Goal: Task Accomplishment & Management: Manage account settings

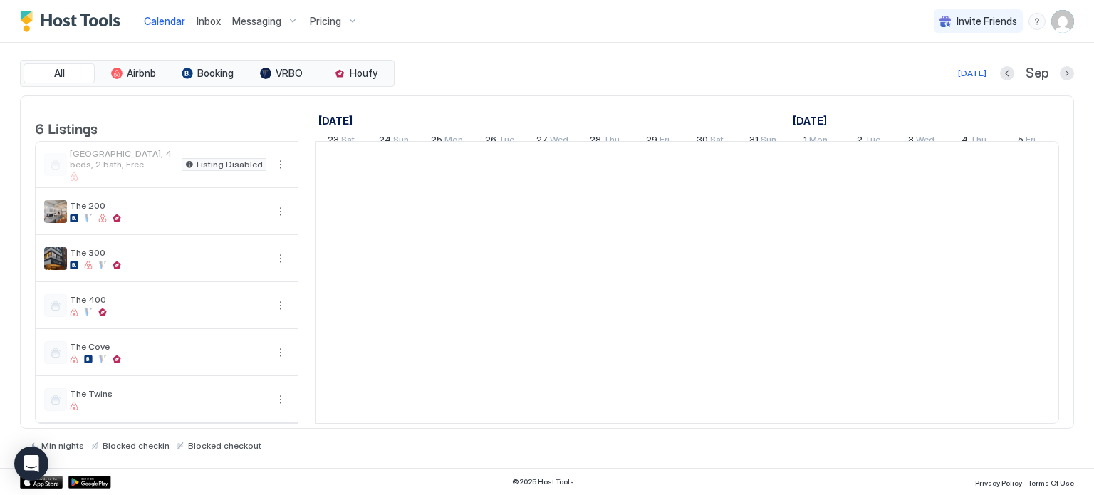
scroll to position [0, 791]
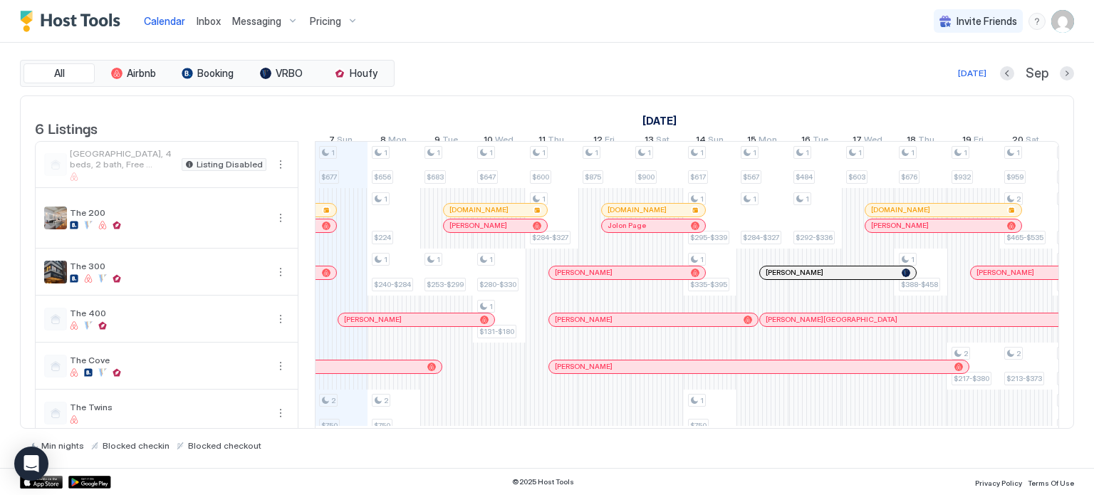
click at [326, 26] on span "Pricing" at bounding box center [325, 21] width 31 height 13
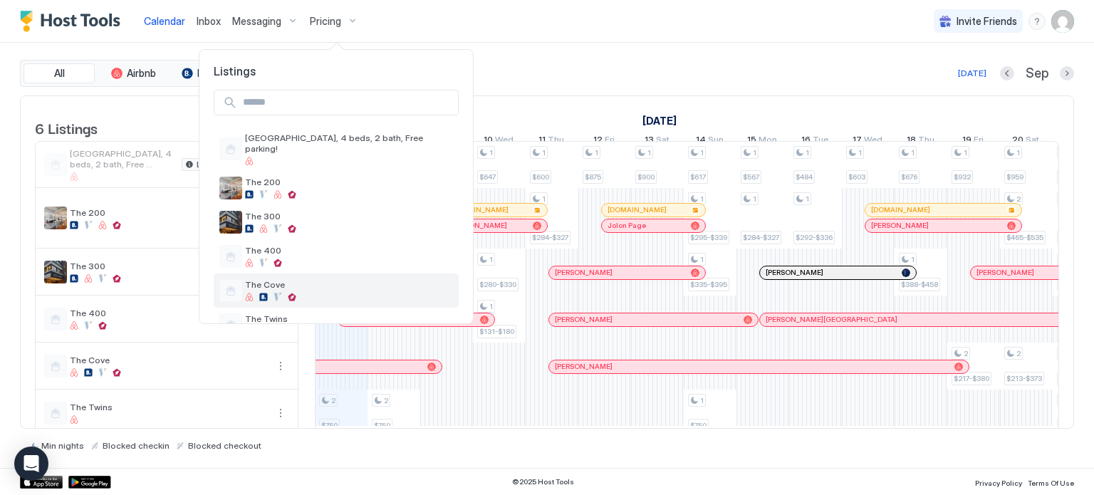
scroll to position [17, 0]
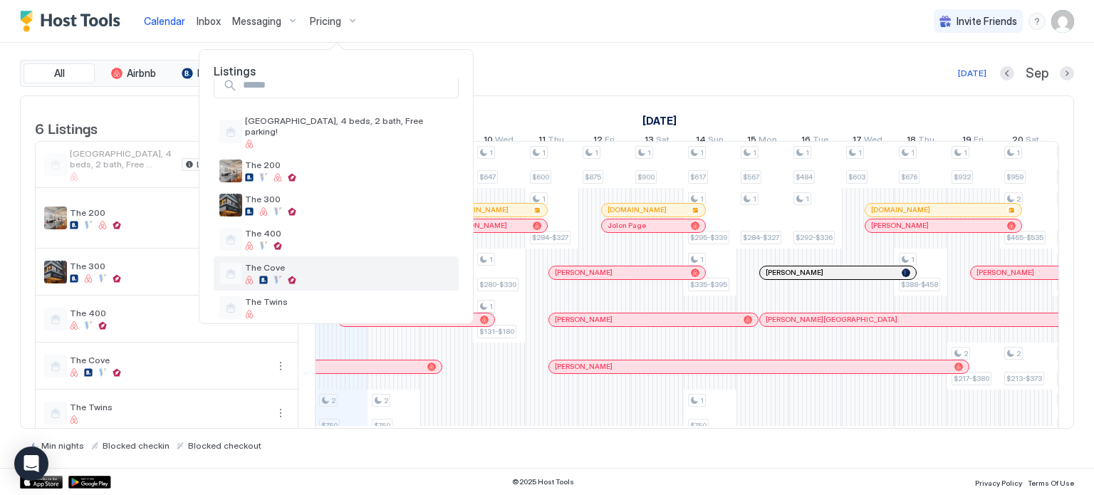
click at [306, 262] on span "The Cove" at bounding box center [349, 267] width 208 height 11
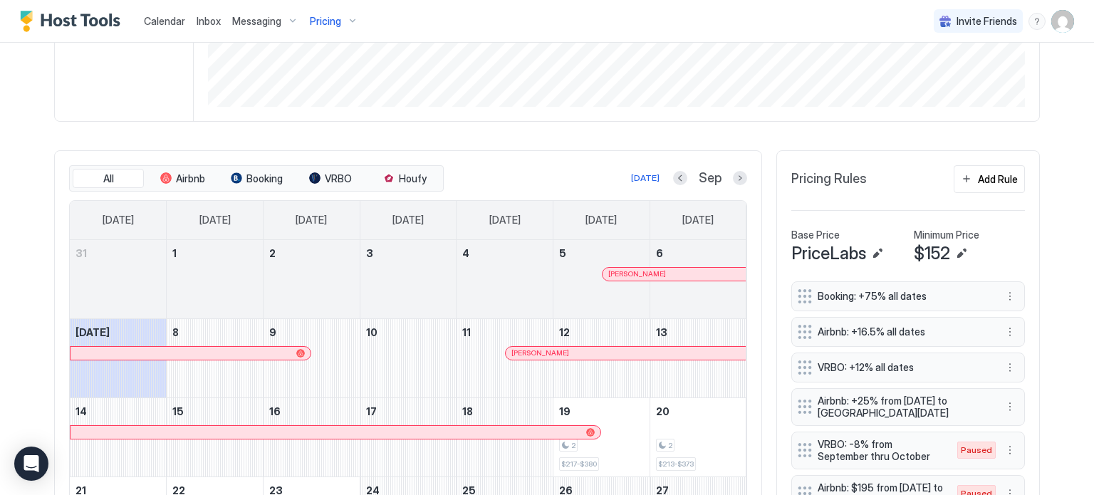
scroll to position [328, 0]
click at [310, 176] on div "tab-group" at bounding box center [314, 177] width 11 height 11
click at [734, 174] on button "Next month" at bounding box center [740, 178] width 14 height 14
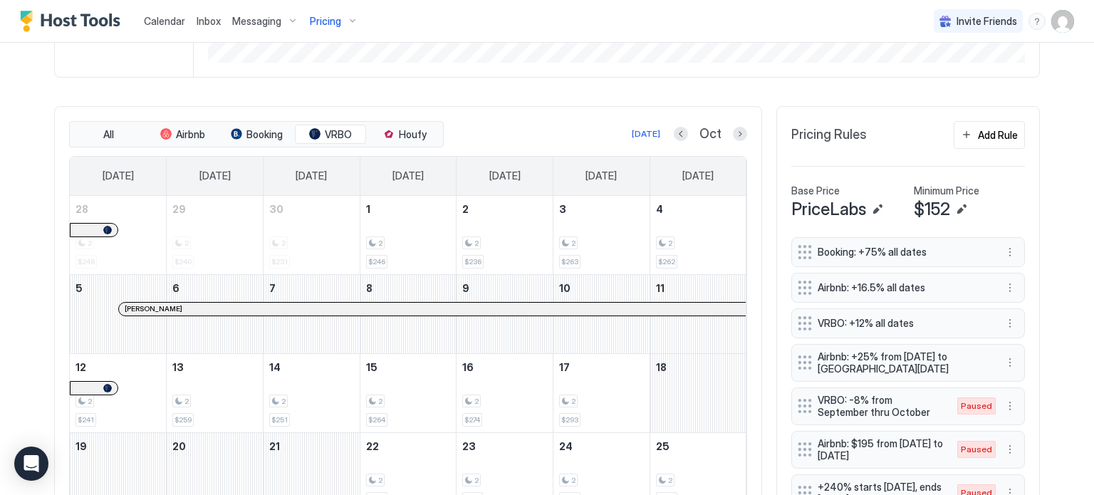
scroll to position [365, 0]
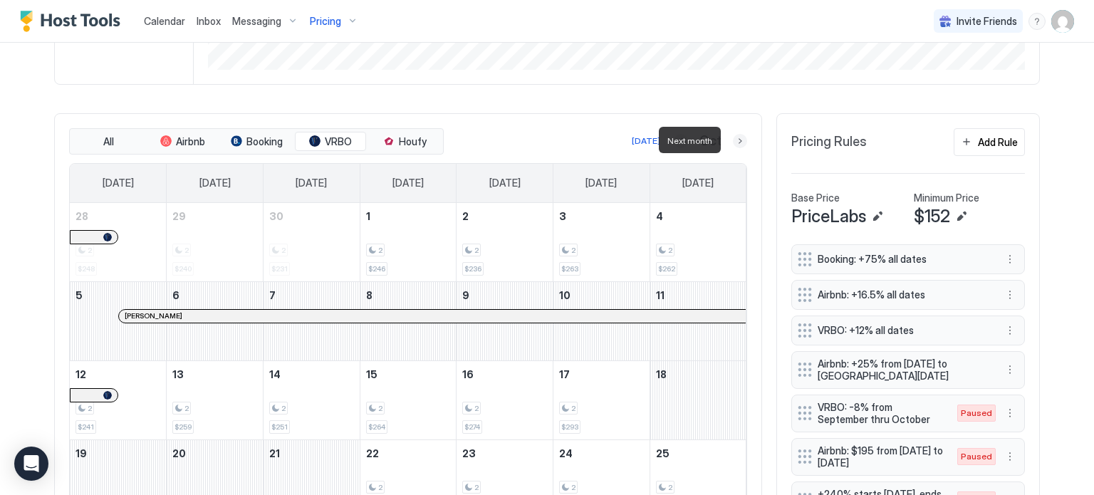
click at [738, 134] on button "Next month" at bounding box center [740, 141] width 14 height 14
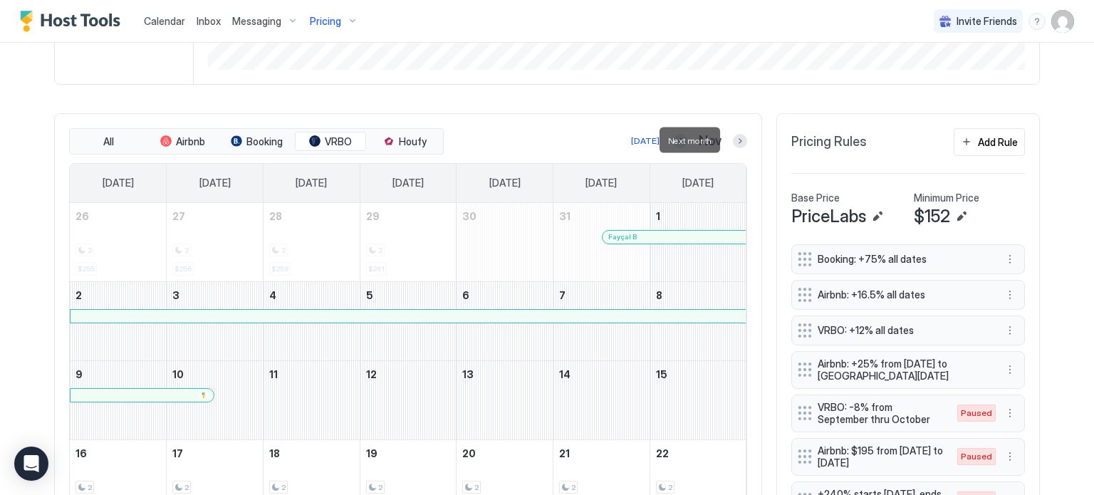
drag, startPoint x: 727, startPoint y: 135, endPoint x: 734, endPoint y: 142, distance: 10.1
click at [734, 142] on div at bounding box center [740, 141] width 14 height 14
click at [734, 142] on button "Next month" at bounding box center [740, 141] width 14 height 14
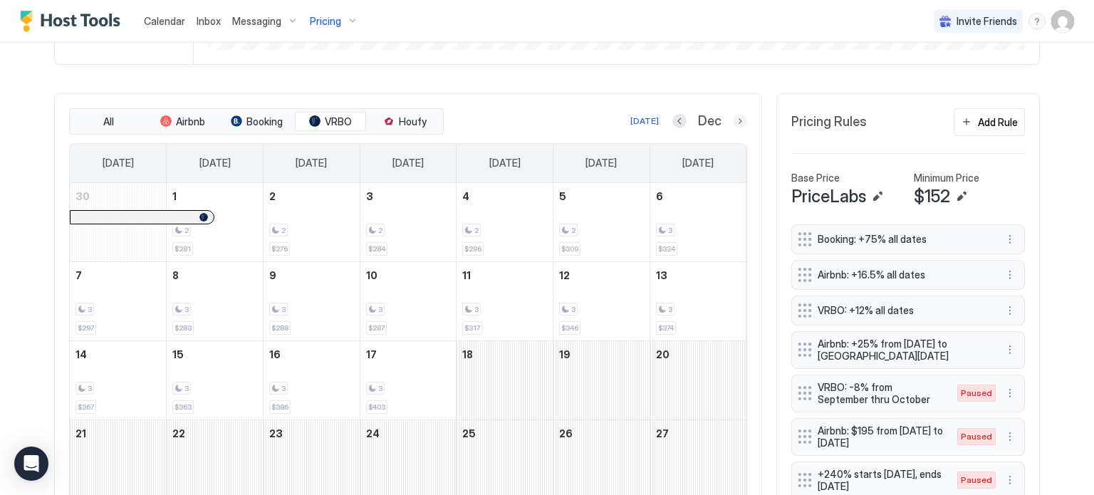
scroll to position [386, 0]
click at [733, 119] on button "Next month" at bounding box center [740, 120] width 14 height 14
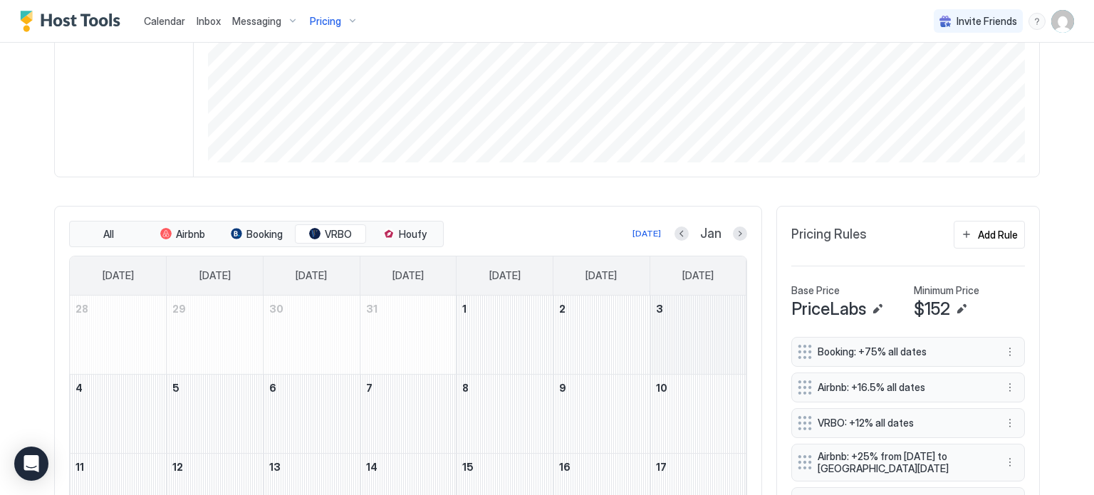
scroll to position [273, 0]
click at [678, 232] on button "Previous month" at bounding box center [682, 233] width 14 height 14
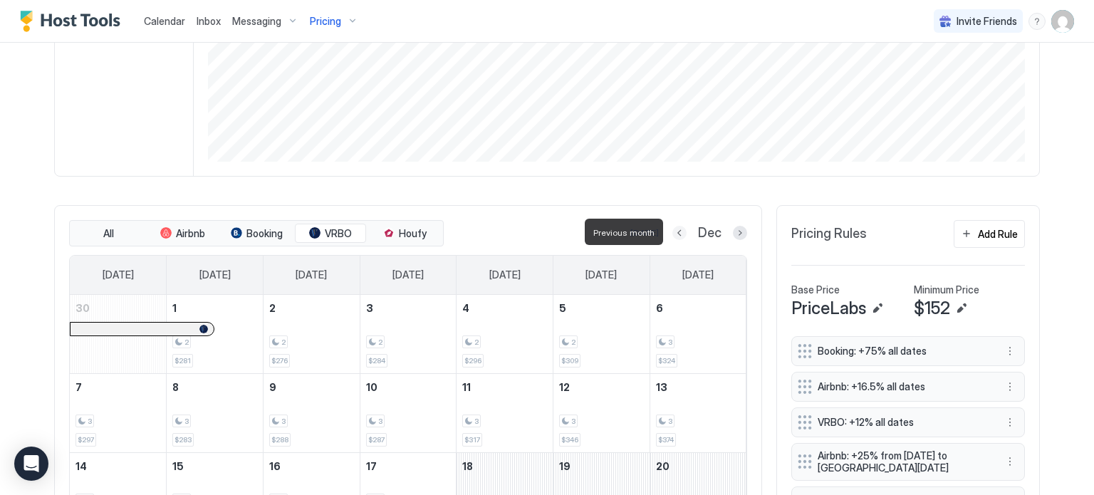
click at [678, 232] on button "Previous month" at bounding box center [679, 233] width 14 height 14
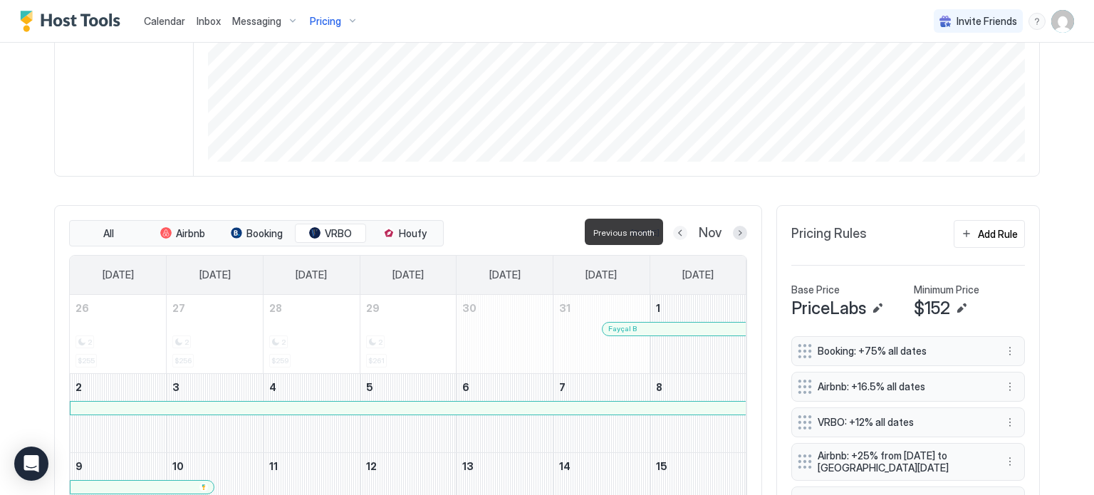
click at [678, 232] on button "Previous month" at bounding box center [680, 233] width 14 height 14
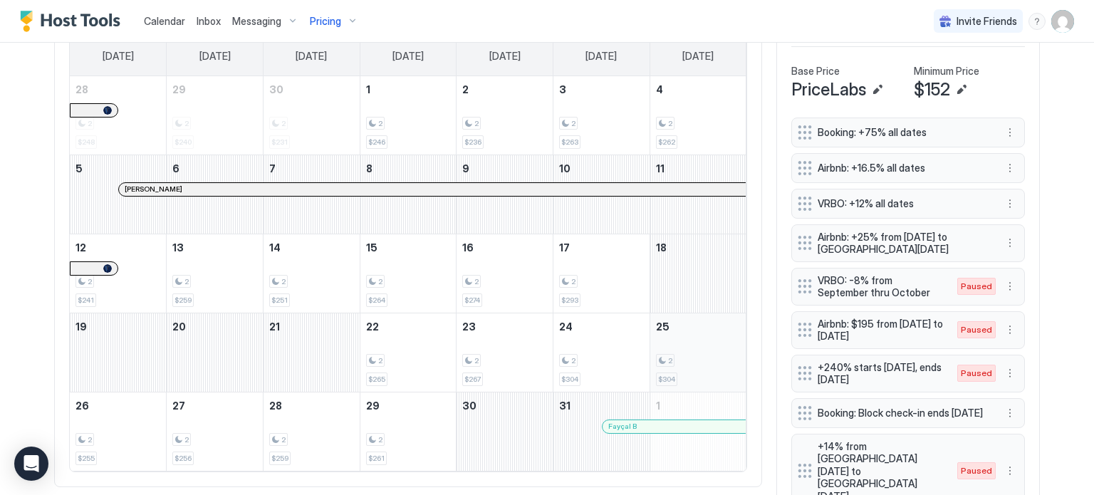
scroll to position [493, 0]
click at [108, 358] on div "October 19, 2025" at bounding box center [118, 351] width 96 height 78
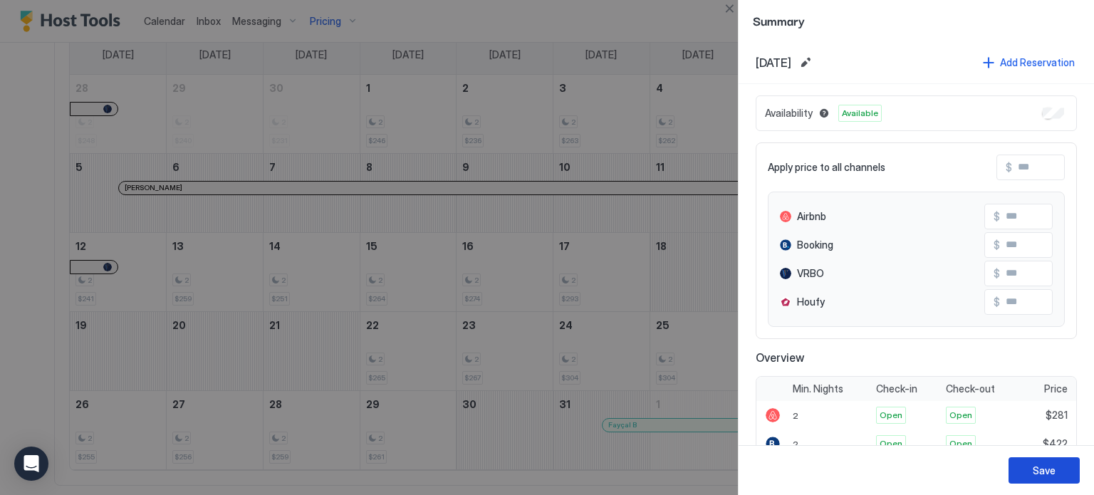
click at [1032, 474] on button "Save" at bounding box center [1044, 470] width 71 height 26
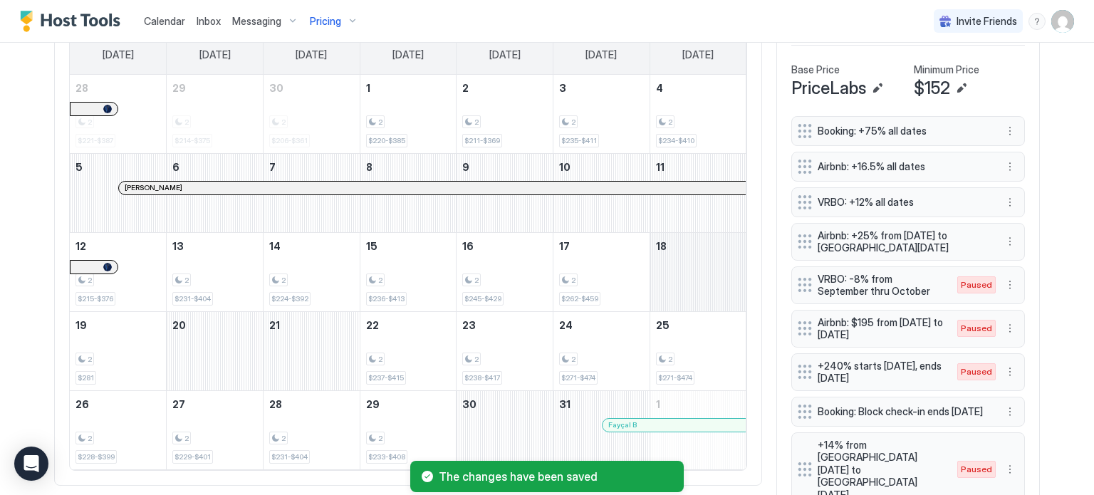
click at [676, 257] on div "October 18, 2025" at bounding box center [698, 272] width 96 height 78
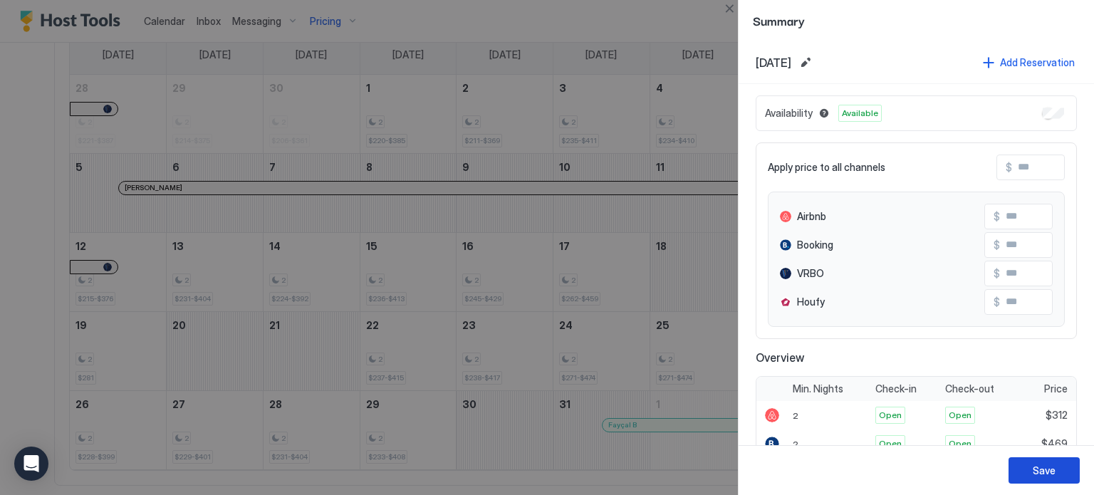
click at [1024, 472] on button "Save" at bounding box center [1044, 470] width 71 height 26
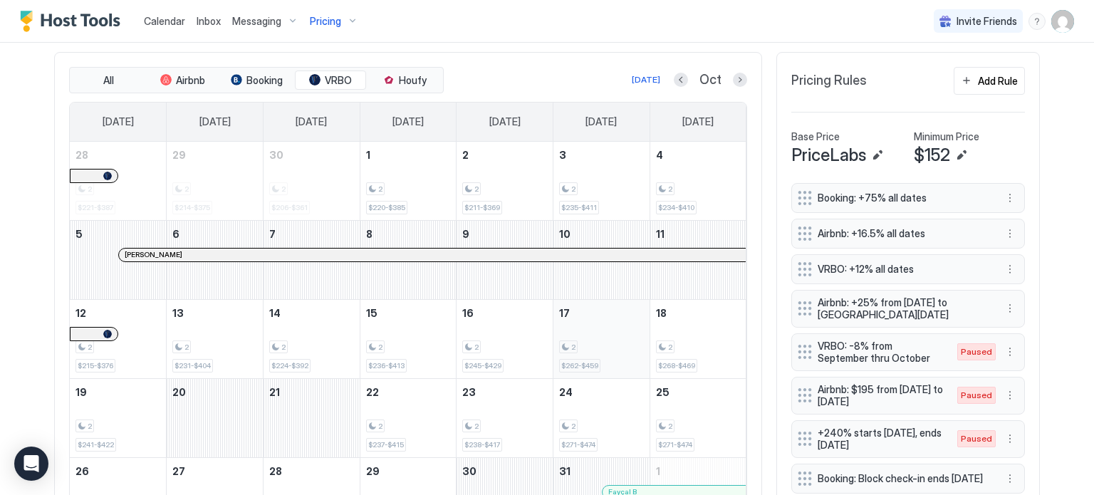
scroll to position [425, 0]
click at [316, 63] on div "All Airbnb Booking VRBO Houfy [DATE] Oct [DATE] [DATE] [DATE] [DATE] [DATE] [DA…" at bounding box center [408, 303] width 708 height 501
click at [316, 76] on button "VRBO" at bounding box center [330, 82] width 71 height 20
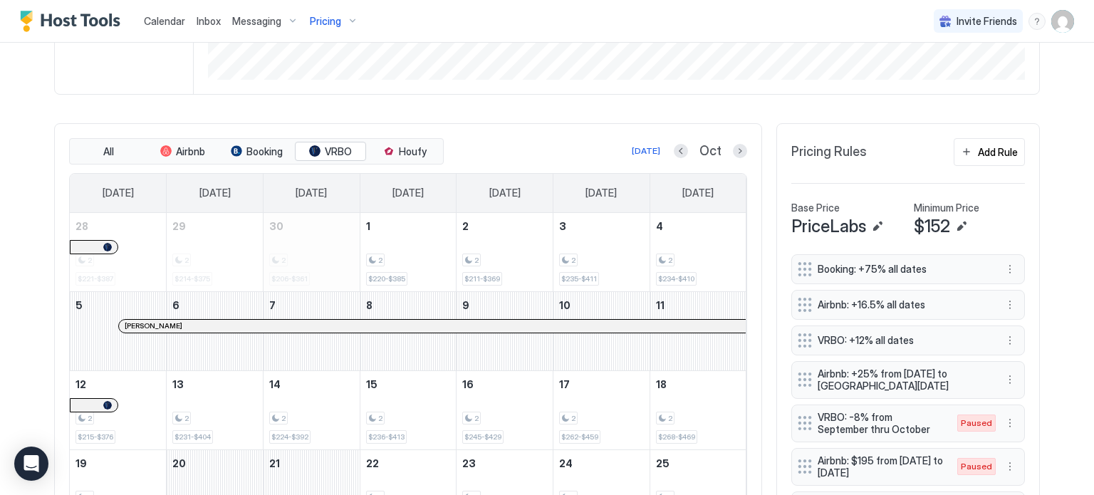
scroll to position [352, 0]
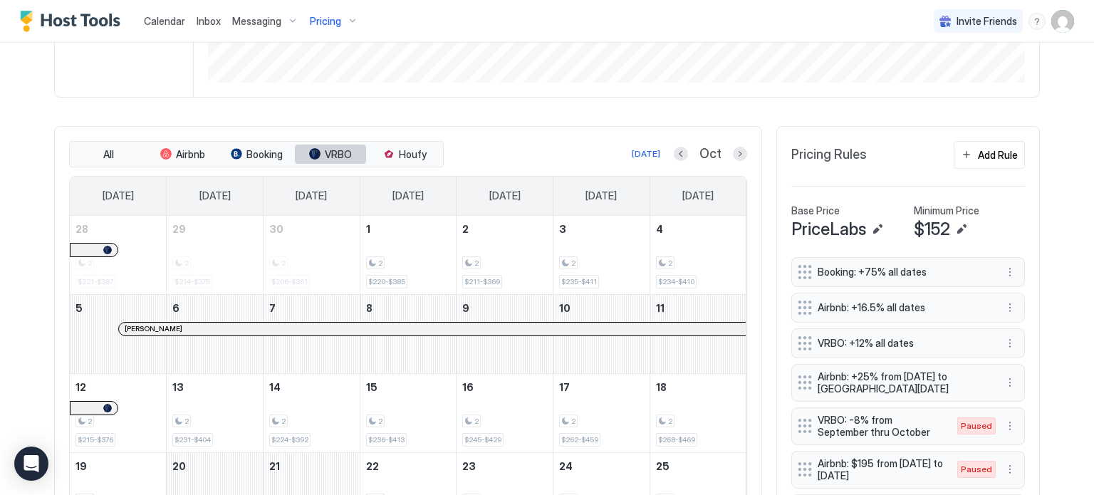
click at [328, 157] on span "VRBO" at bounding box center [338, 154] width 27 height 13
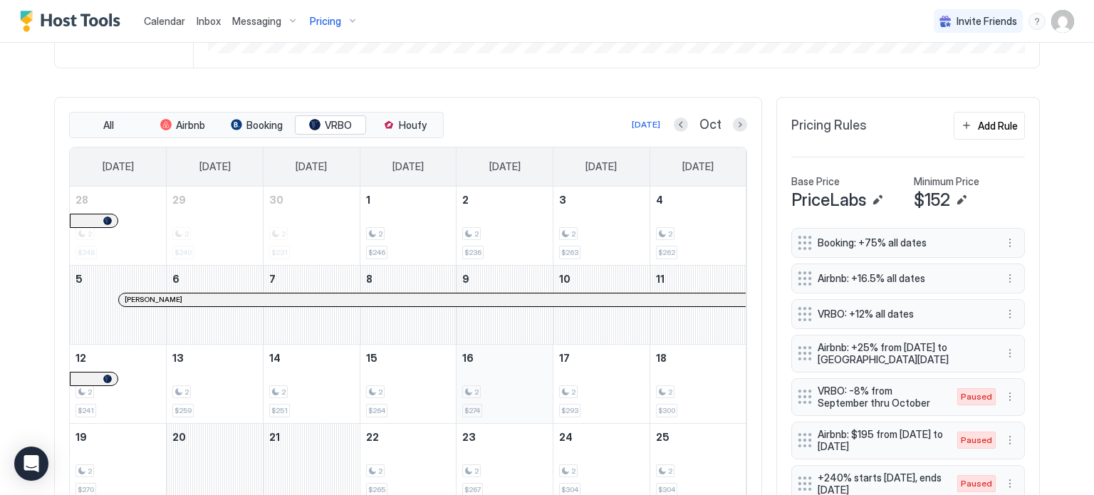
scroll to position [373, 0]
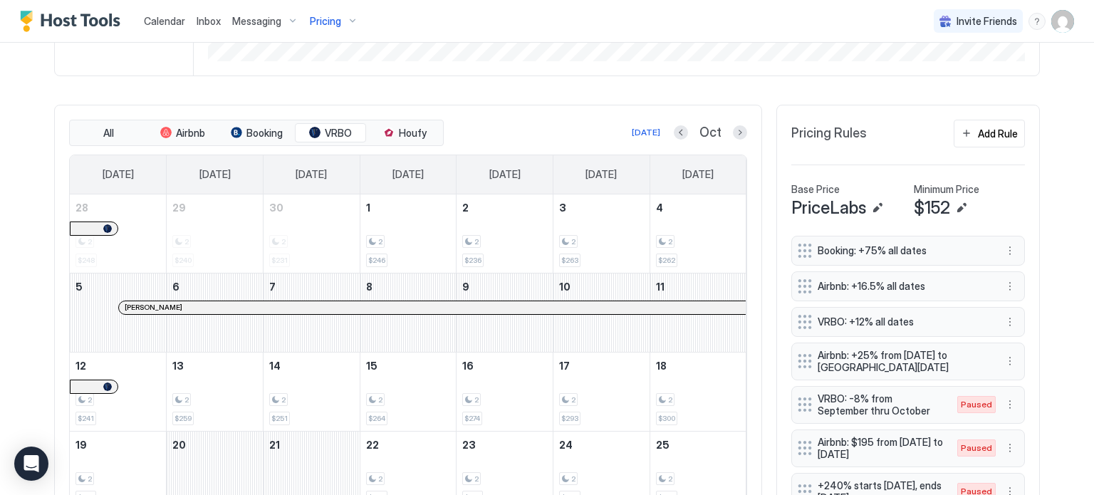
click at [325, 120] on div "All Airbnb Booking VRBO Houfy" at bounding box center [256, 133] width 375 height 27
click at [326, 127] on span "VRBO" at bounding box center [338, 133] width 27 height 13
click at [180, 135] on span "Airbnb" at bounding box center [190, 133] width 29 height 13
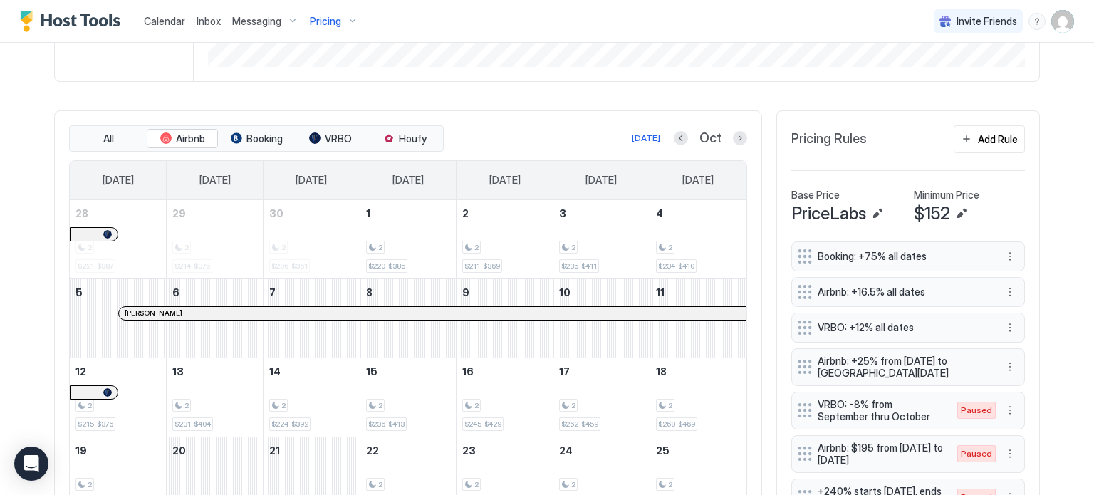
scroll to position [366, 0]
click at [174, 130] on button "Airbnb" at bounding box center [182, 140] width 71 height 20
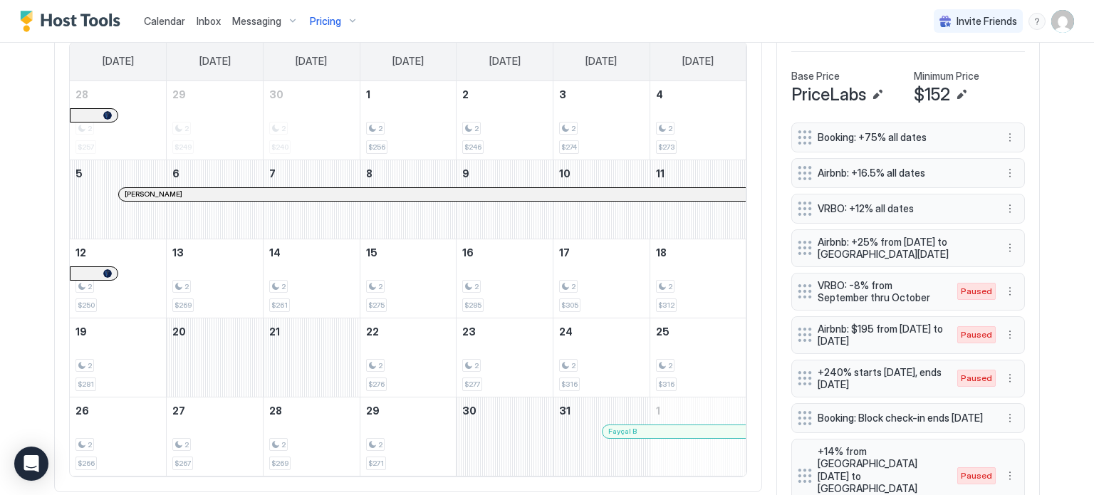
scroll to position [484, 0]
